Goal: Information Seeking & Learning: Understand process/instructions

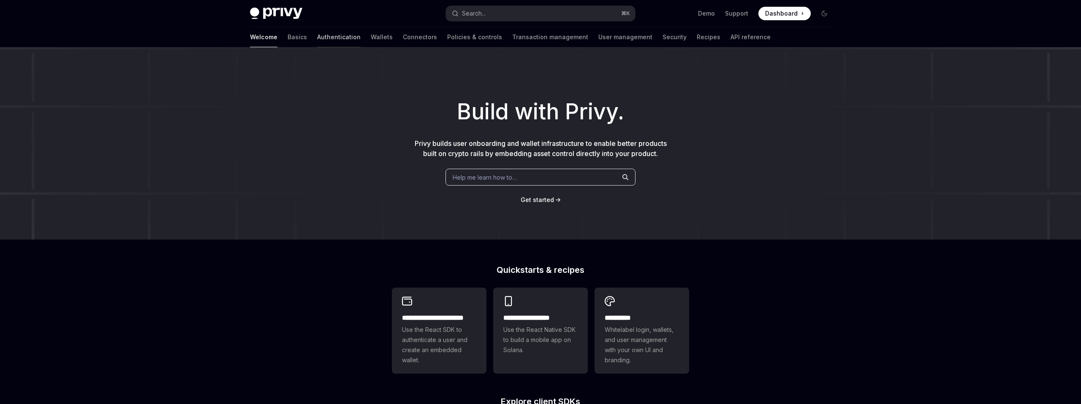
click at [317, 35] on link "Authentication" at bounding box center [338, 37] width 43 height 20
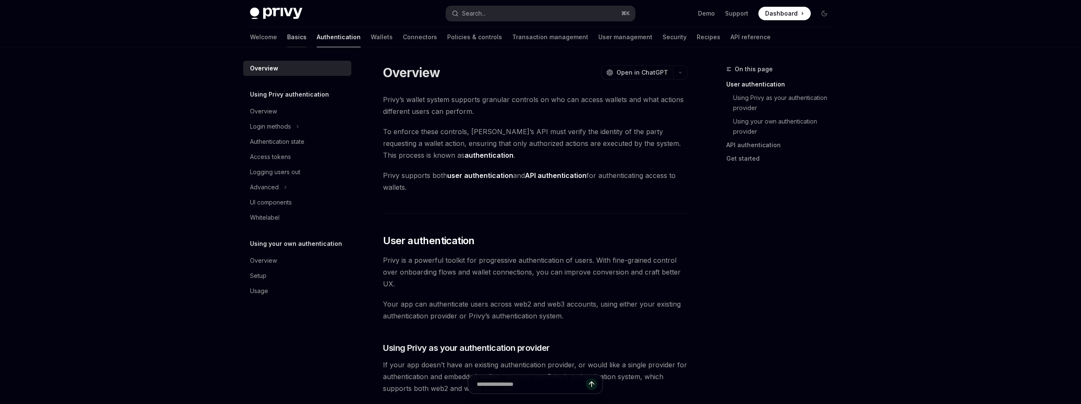
click at [287, 34] on link "Basics" at bounding box center [296, 37] width 19 height 20
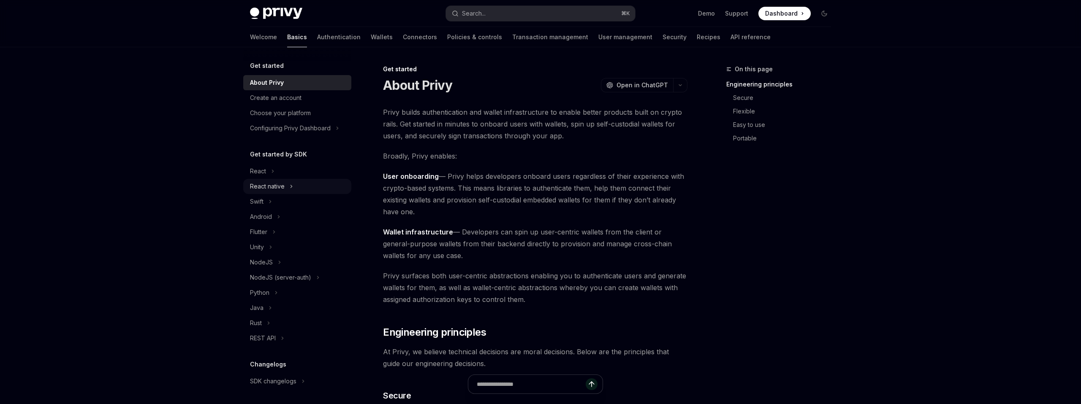
click at [265, 190] on div "React native" at bounding box center [267, 187] width 35 height 10
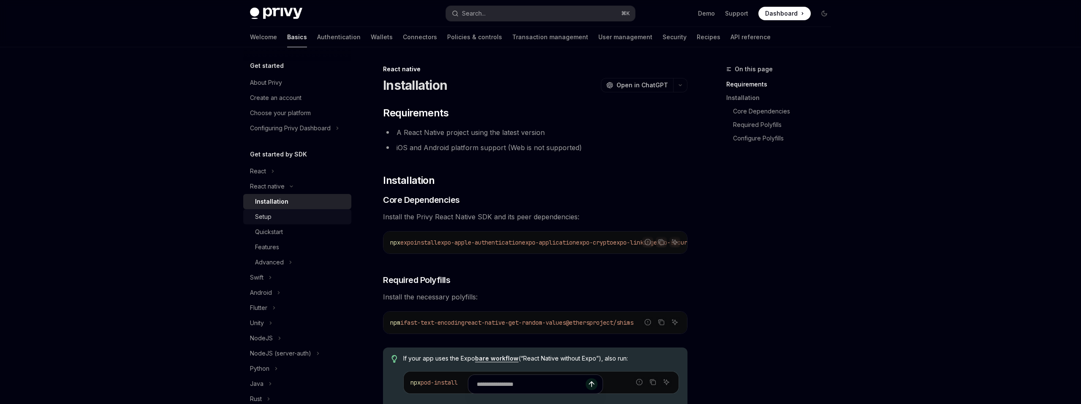
click at [310, 218] on div "Setup" at bounding box center [300, 217] width 91 height 10
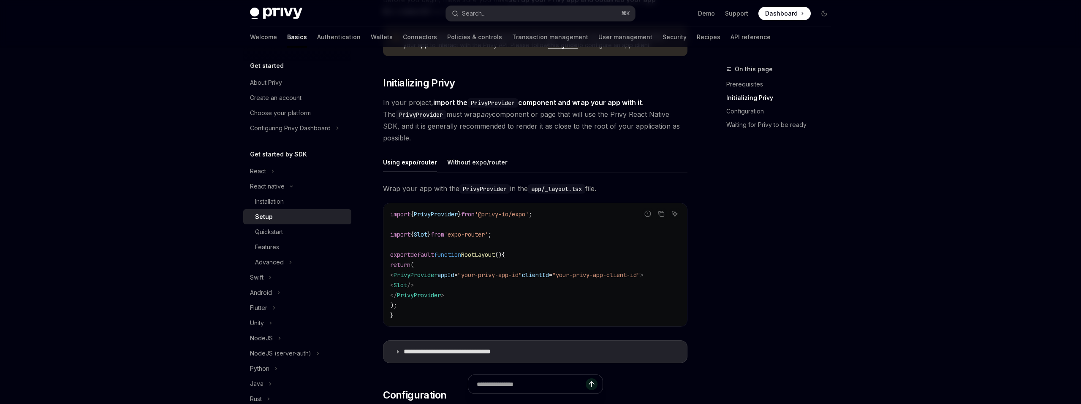
scroll to position [267, 0]
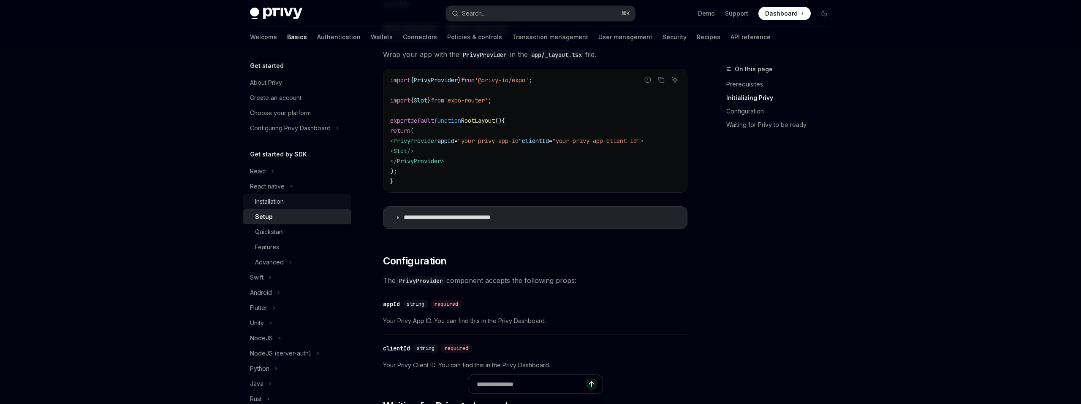
click at [298, 203] on div "Installation" at bounding box center [300, 202] width 91 height 10
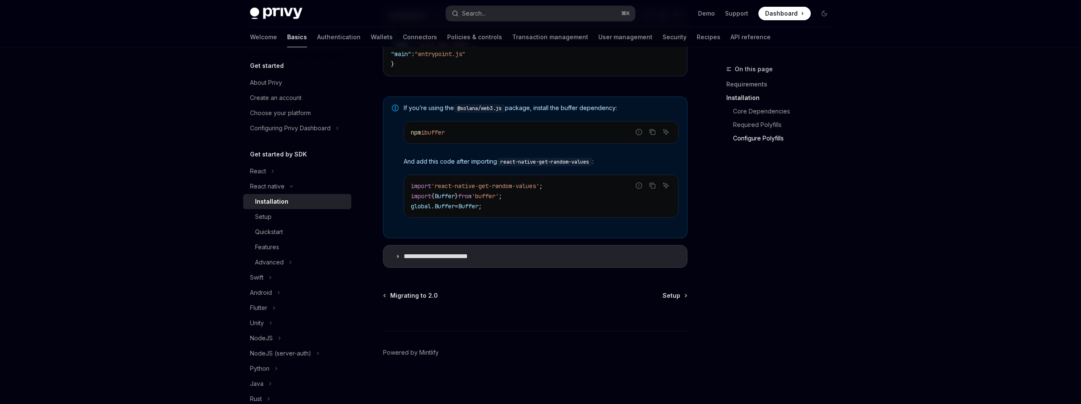
scroll to position [596, 0]
click at [300, 226] on link "Quickstart" at bounding box center [297, 232] width 108 height 15
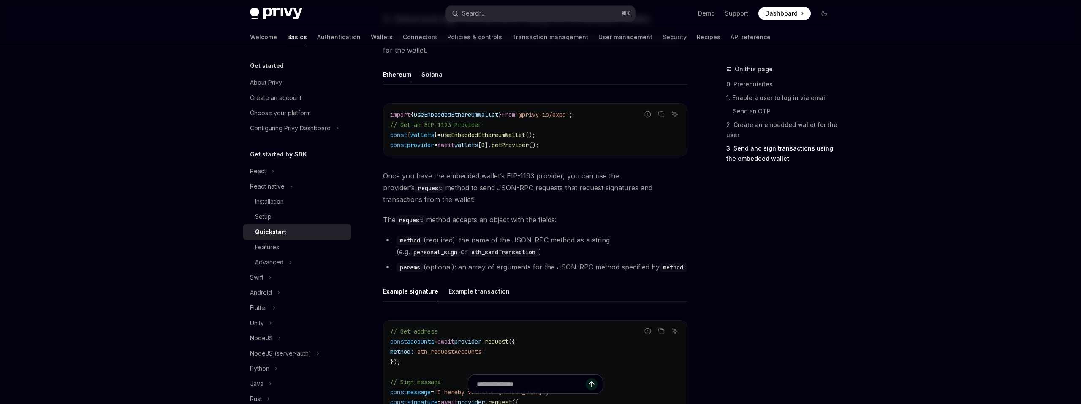
scroll to position [1256, 0]
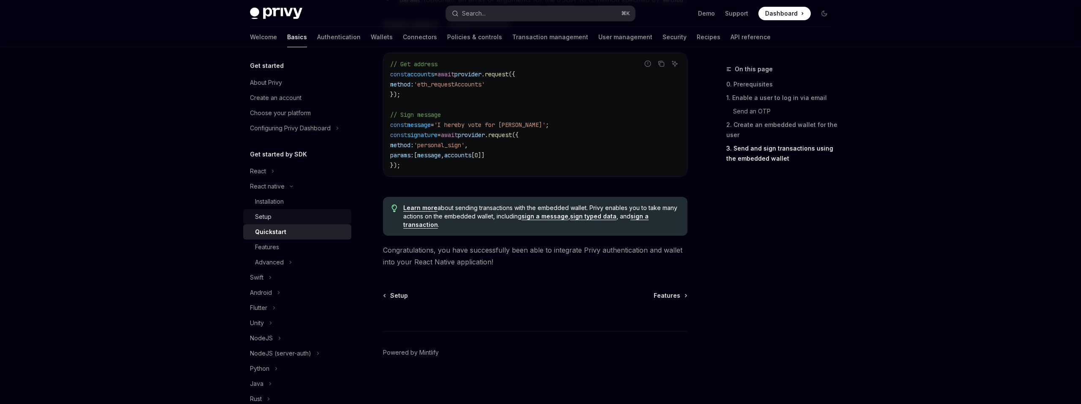
click at [300, 213] on div "Setup" at bounding box center [300, 217] width 91 height 10
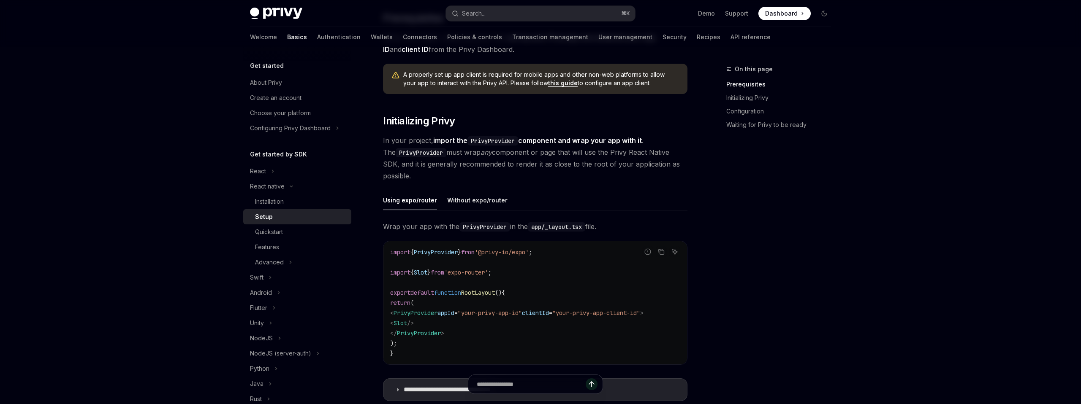
scroll to position [106, 0]
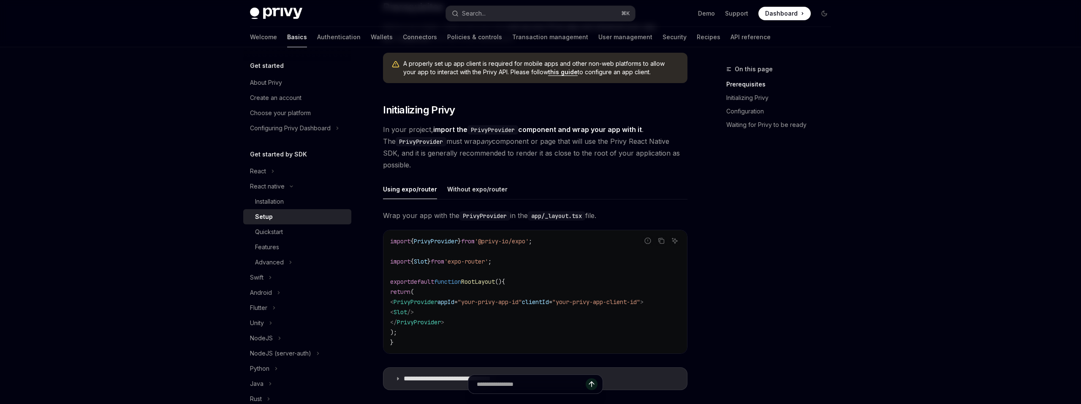
click at [290, 223] on link "Setup" at bounding box center [297, 216] width 108 height 15
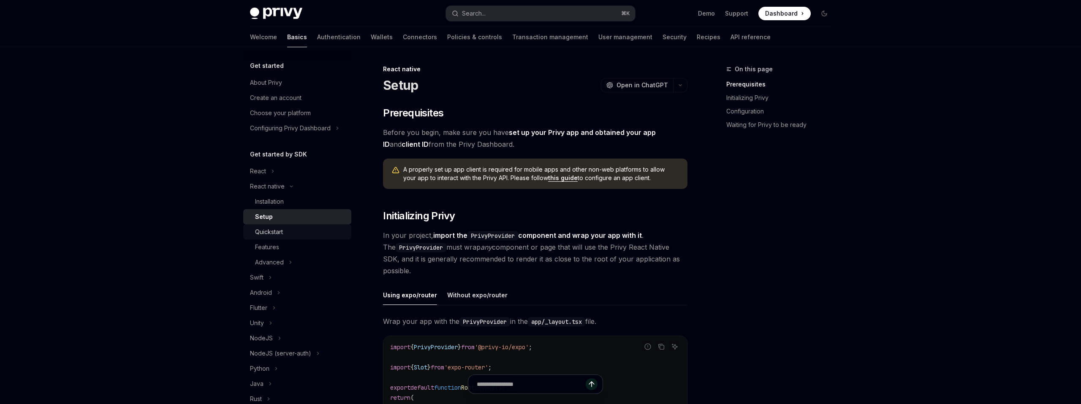
click at [286, 234] on div "Quickstart" at bounding box center [300, 232] width 91 height 10
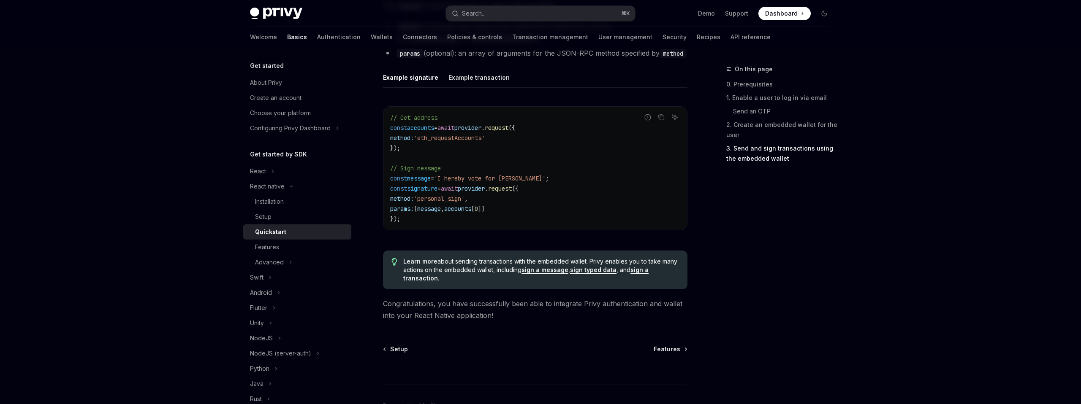
scroll to position [1204, 0]
type textarea "*"
